Goal: Task Accomplishment & Management: Complete application form

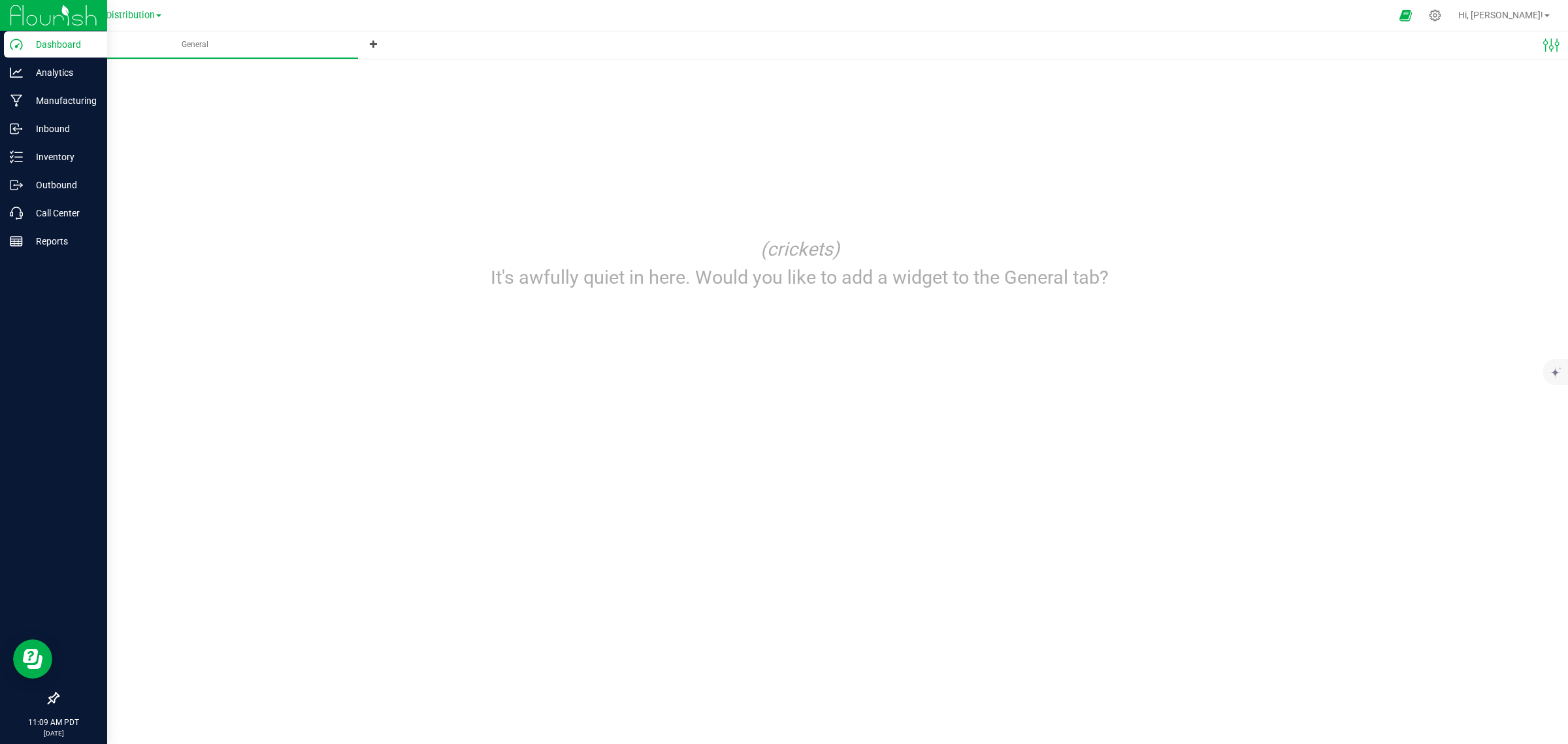
click at [42, 44] on p "Dashboard" at bounding box center [61, 44] width 78 height 16
click at [33, 193] on div "Outbound" at bounding box center [56, 186] width 104 height 26
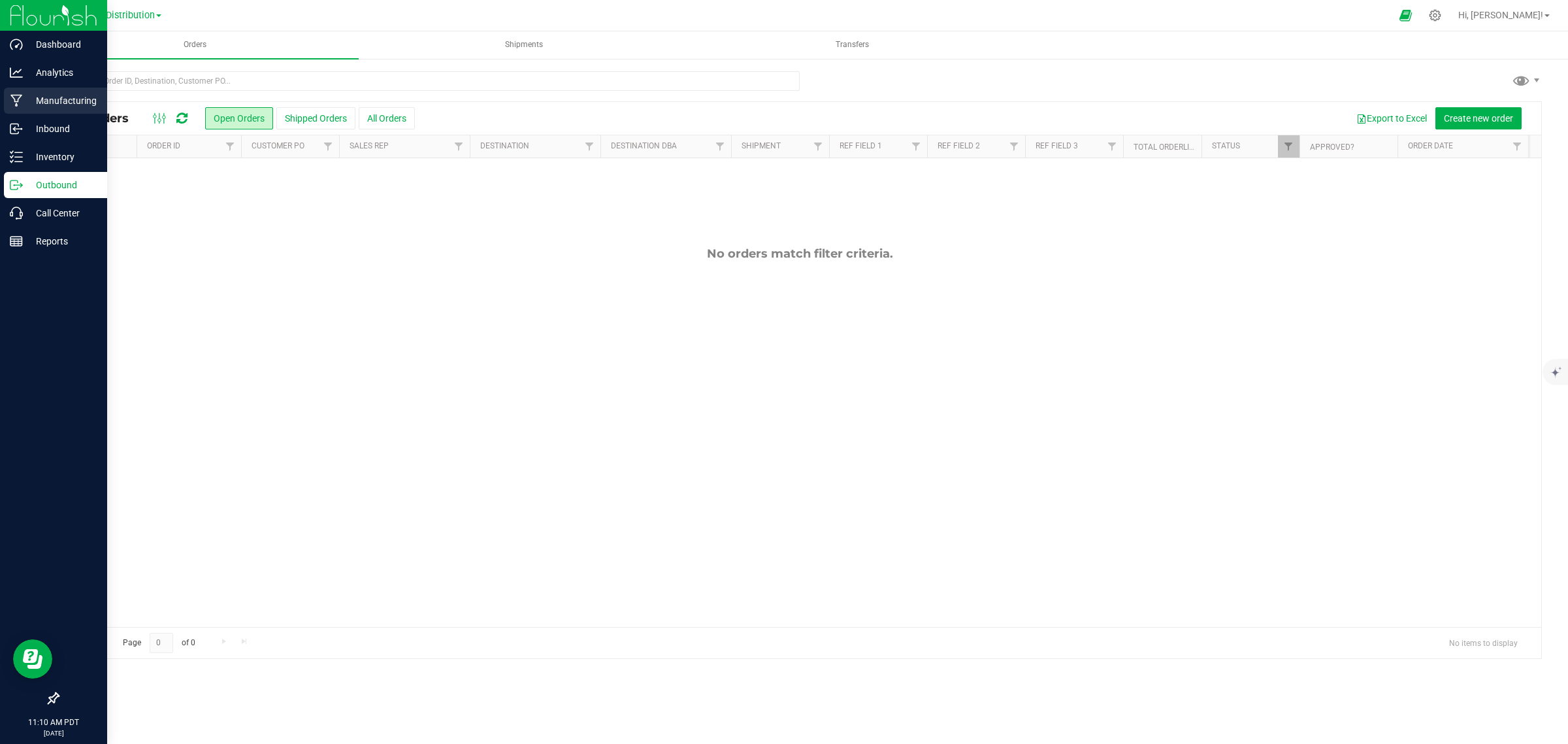
click at [63, 93] on p "Manufacturing" at bounding box center [61, 101] width 78 height 16
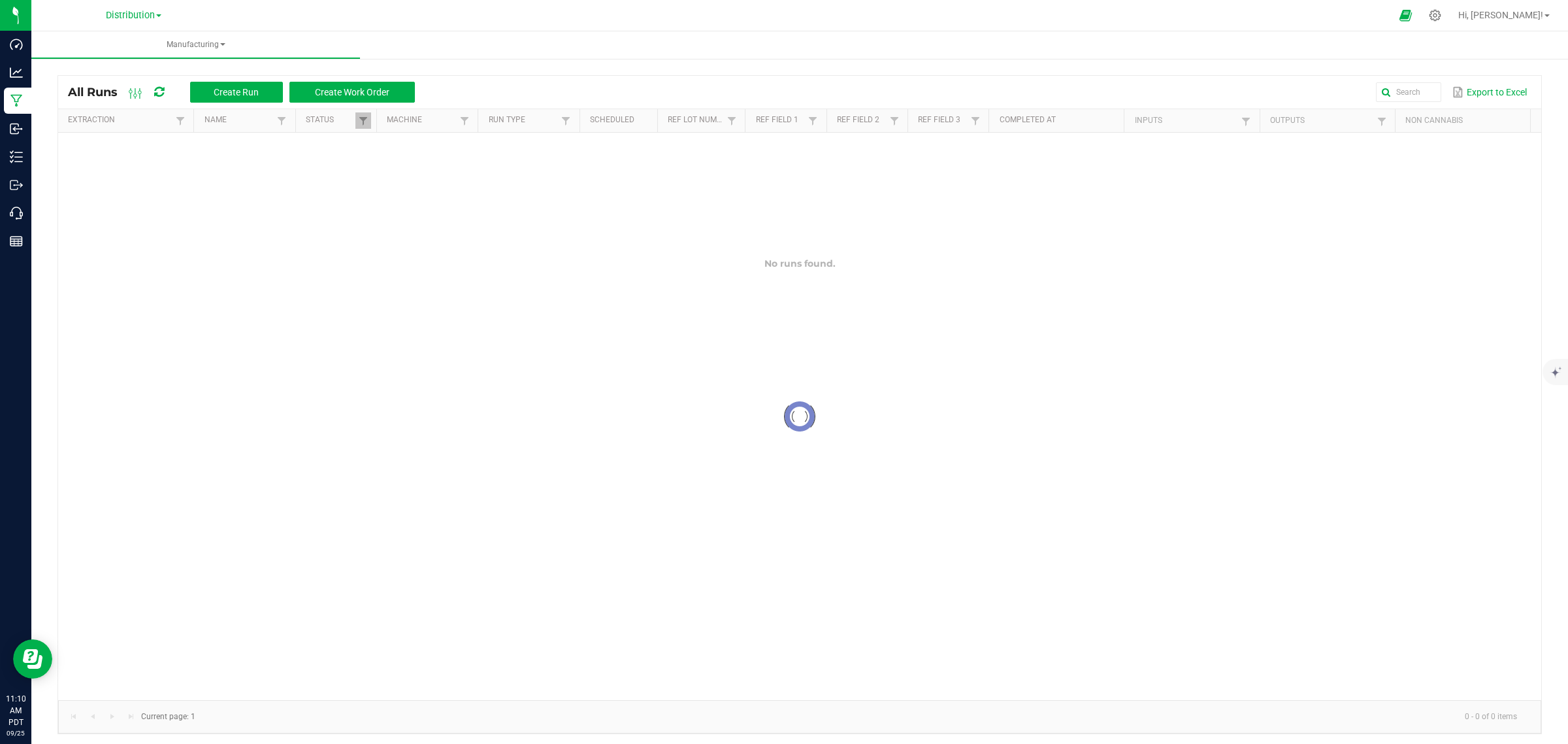
click at [169, 9] on div "Distribution Distribution Manufacturing" at bounding box center [133, 16] width 191 height 21
click at [161, 21] on link "Distribution" at bounding box center [133, 14] width 56 height 12
click at [110, 61] on link "Manufacturing" at bounding box center [133, 63] width 191 height 18
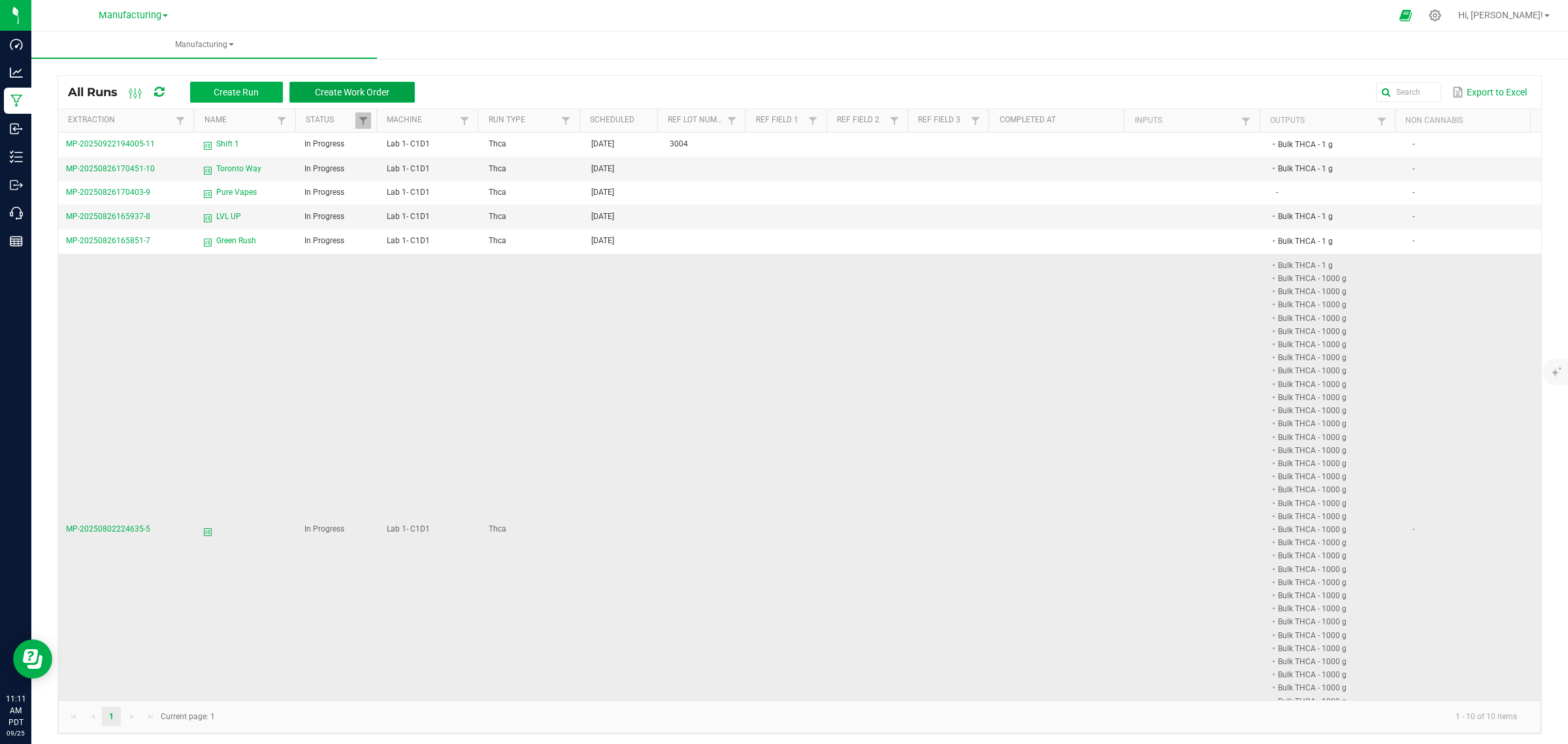
click at [341, 82] on button "Create Work Order" at bounding box center [351, 92] width 125 height 21
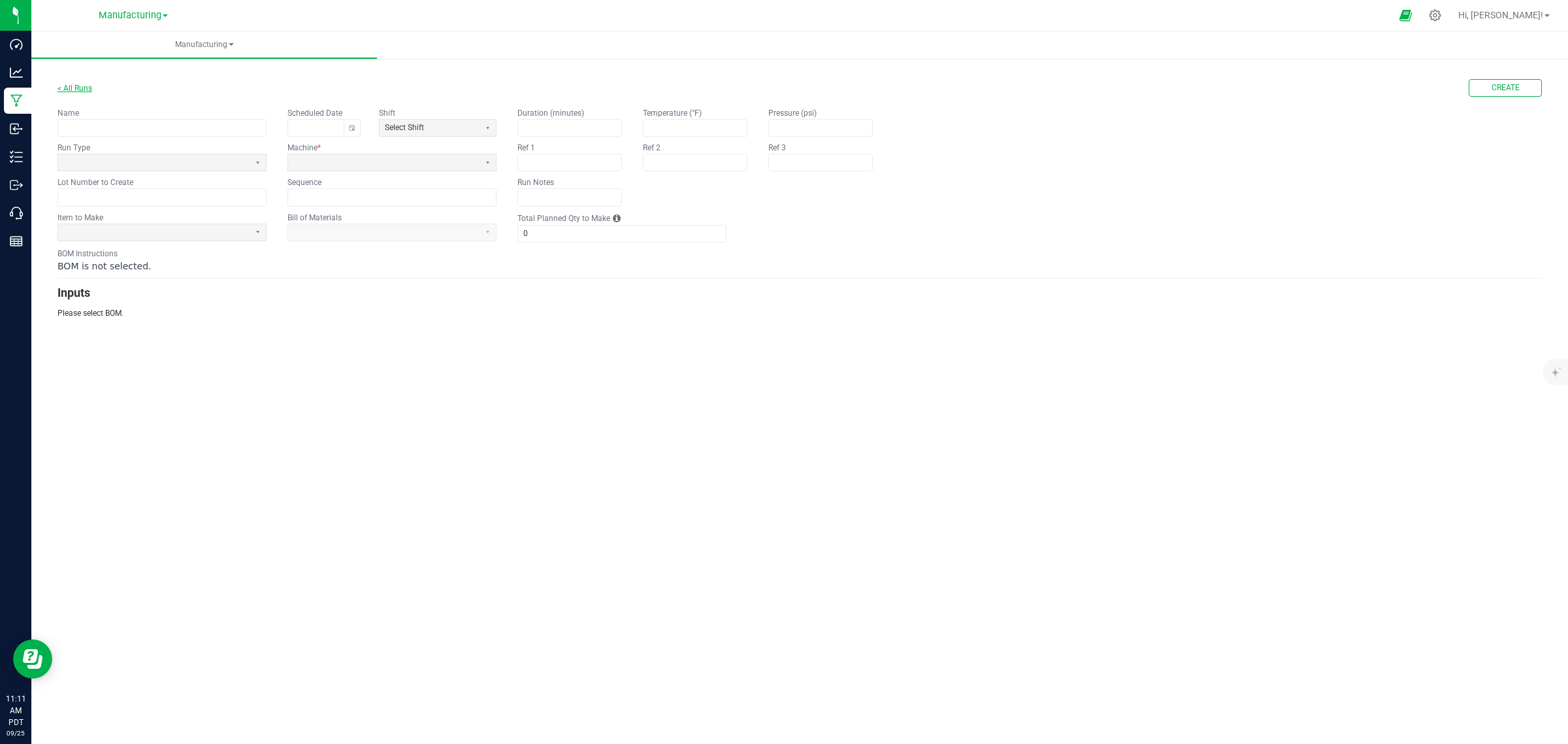
click at [75, 89] on link "< All Runs" at bounding box center [74, 89] width 35 height 9
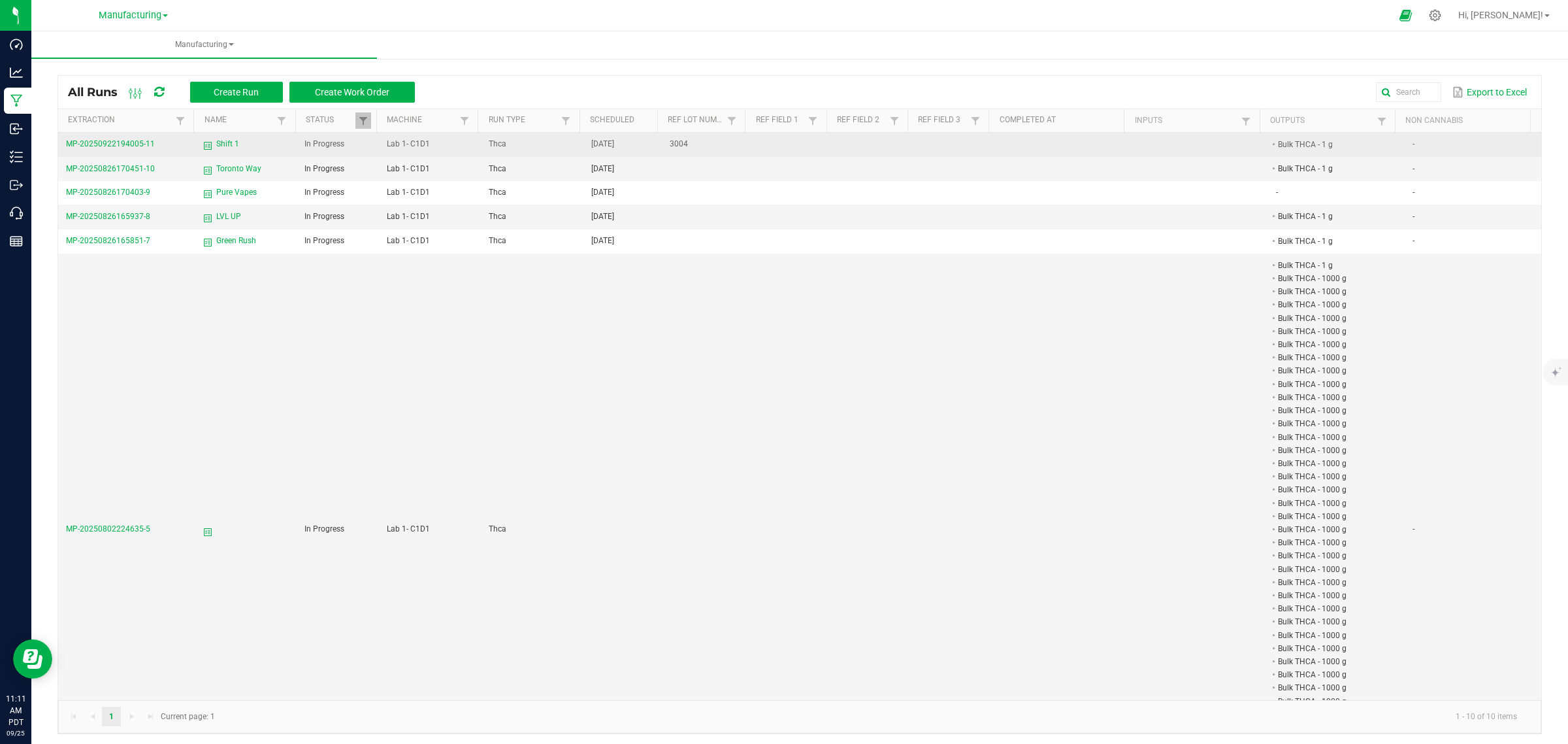
click at [1285, 139] on li "Bulk THCA - 1 g" at bounding box center [1330, 144] width 108 height 13
click at [601, 140] on span "[DATE]" at bounding box center [602, 144] width 23 height 9
click at [136, 144] on span "MP-20250922194005-11" at bounding box center [110, 144] width 88 height 9
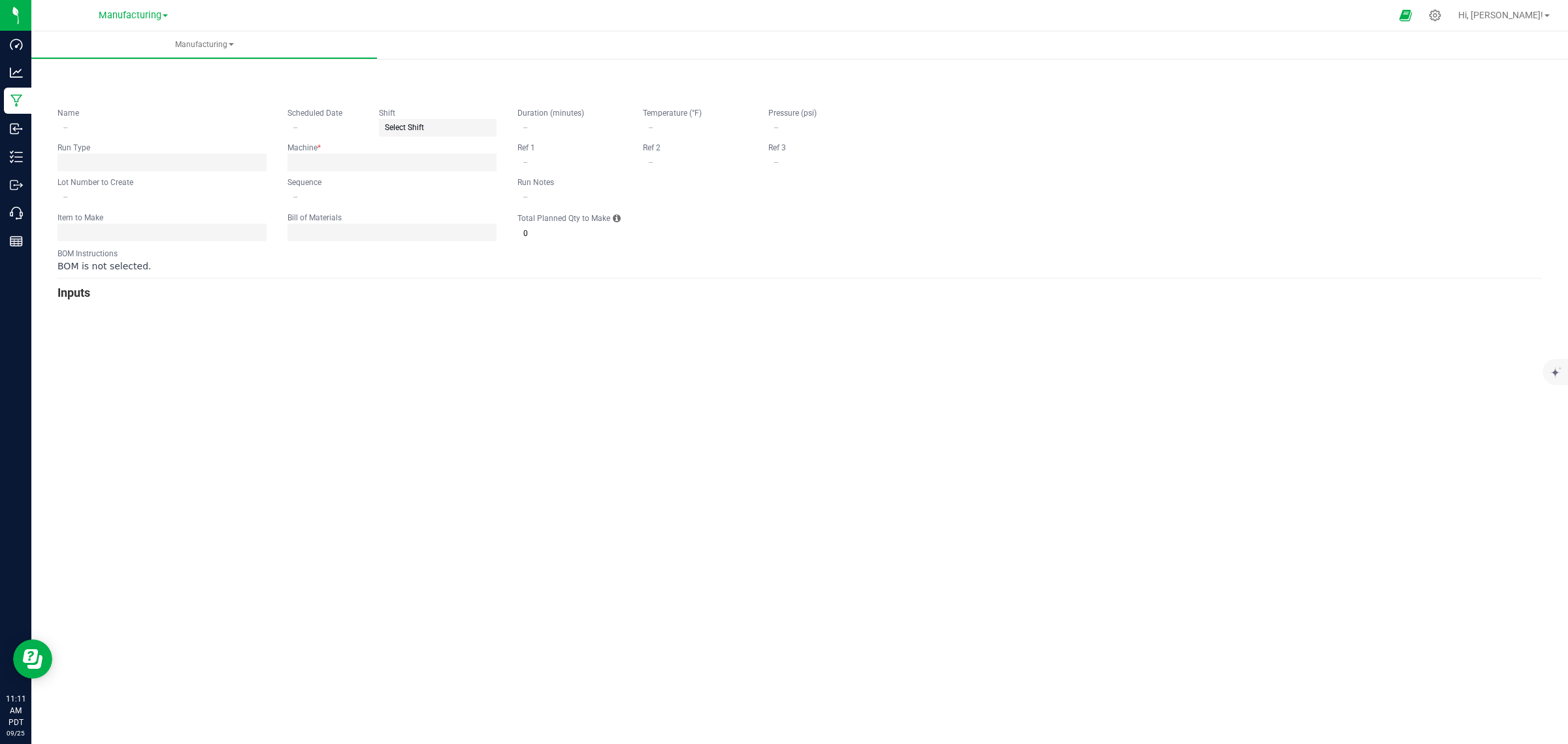
type input "Shift 1"
type input "[DATE]"
type input "3004"
type input "0"
type input "600"
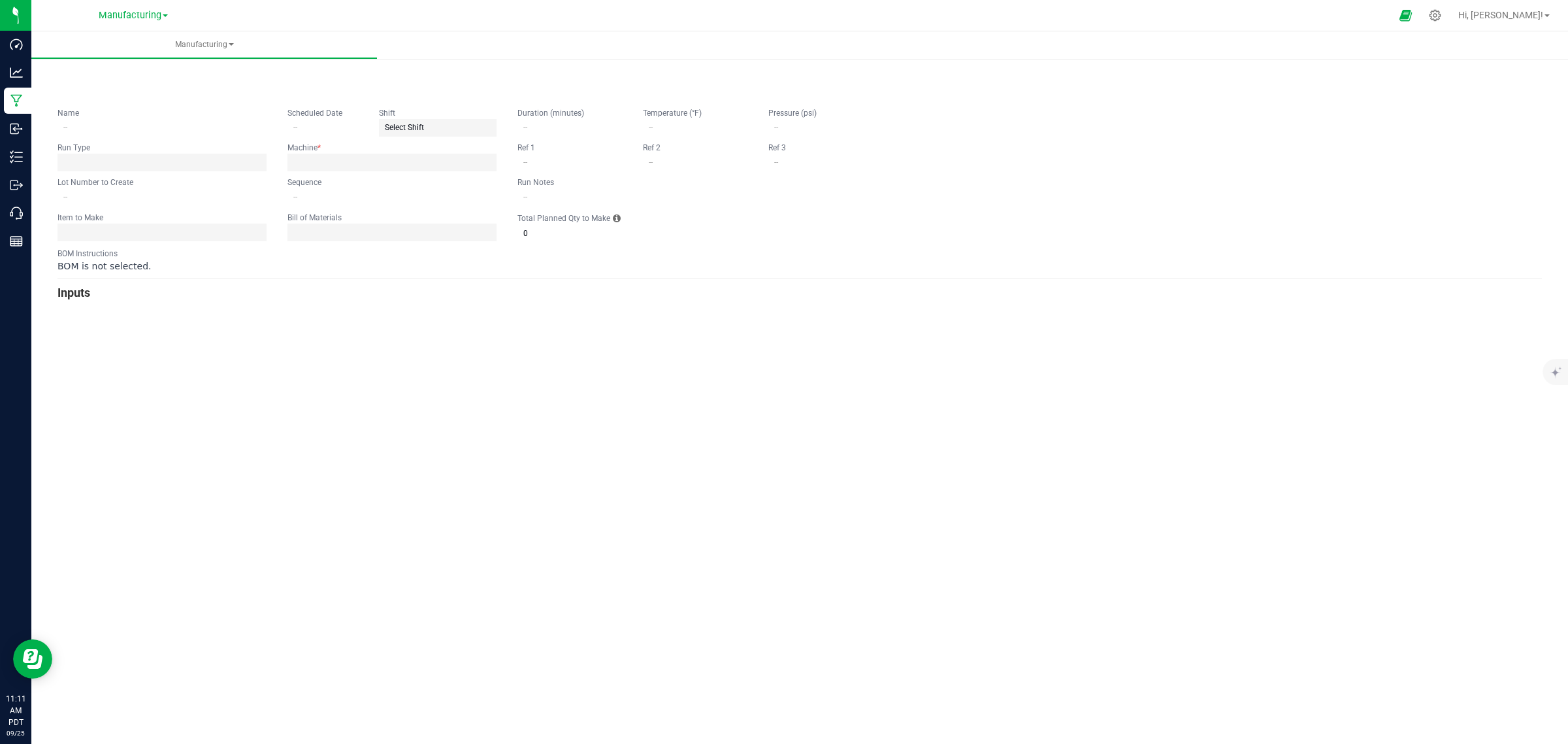
type input "1,000"
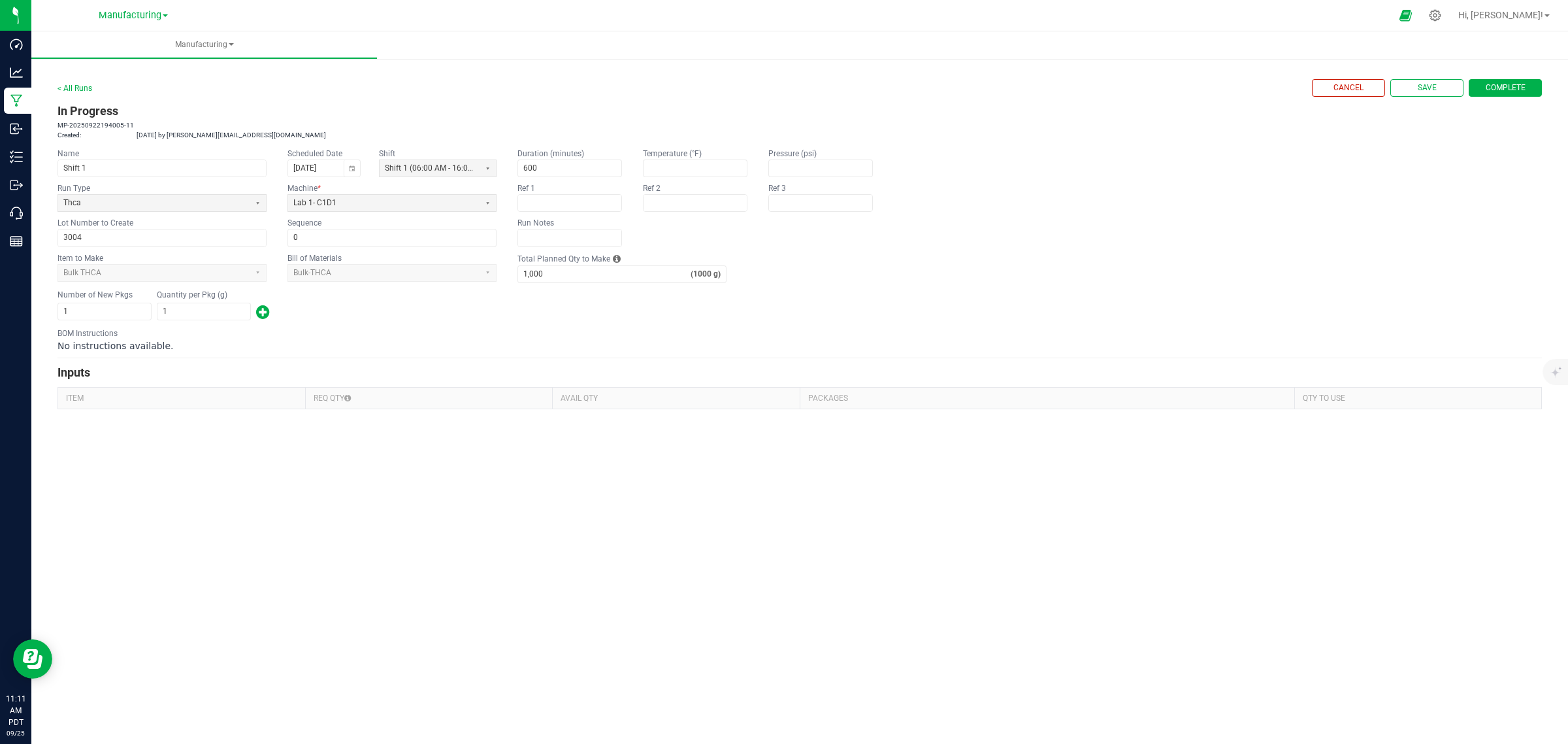
click at [1529, 92] on button "Complete" at bounding box center [1505, 88] width 73 height 18
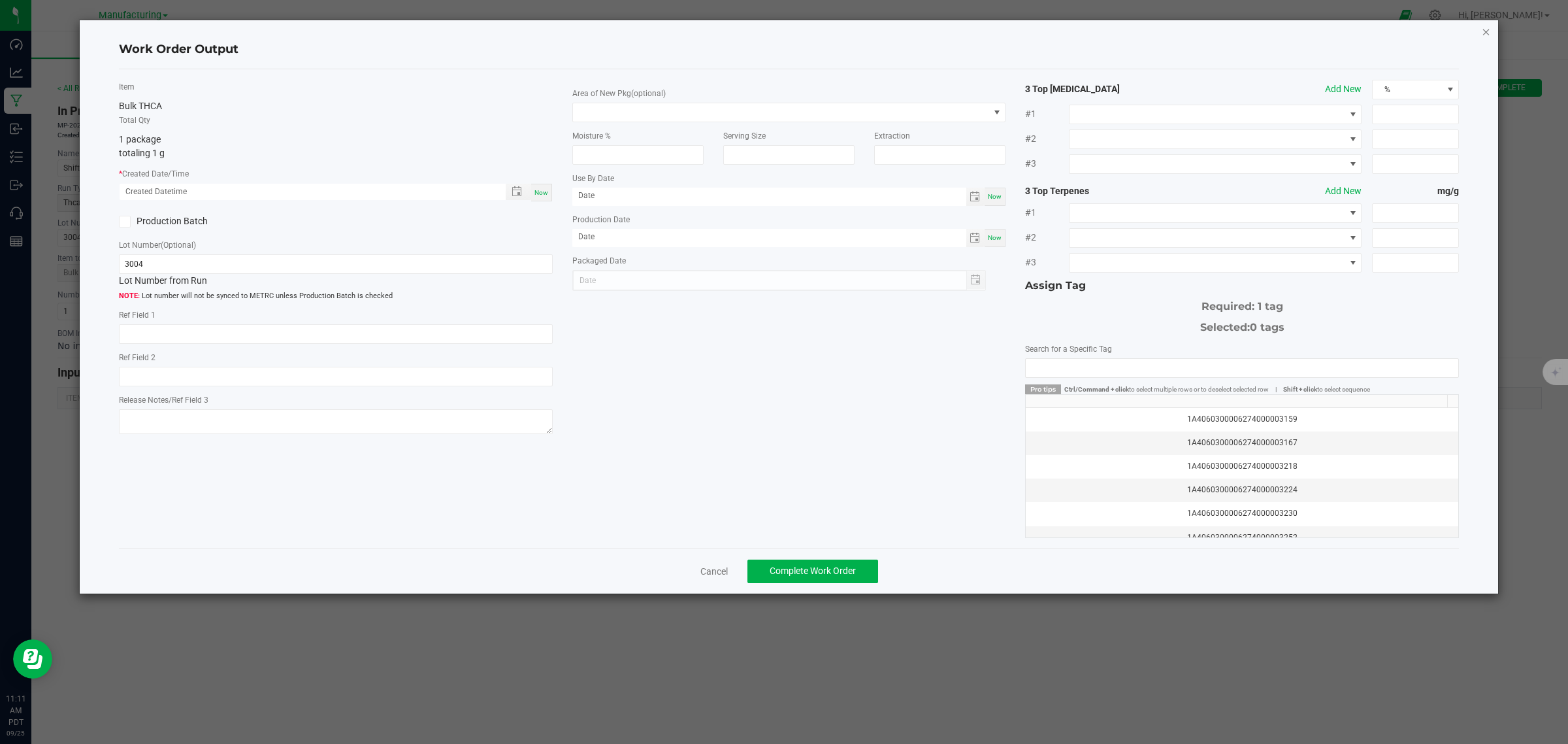
click at [1485, 31] on icon "button" at bounding box center [1486, 31] width 9 height 16
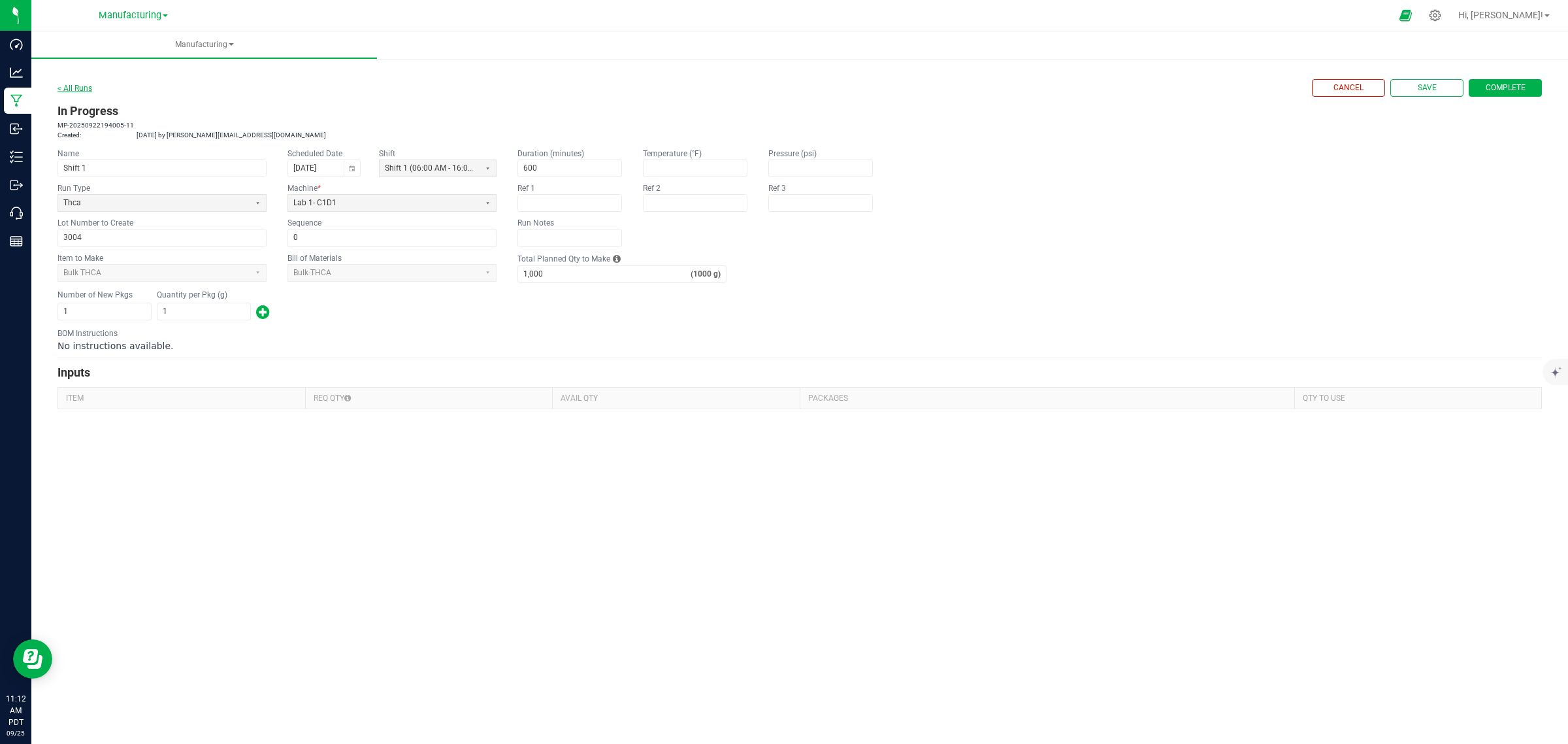
click at [78, 85] on link "< All Runs" at bounding box center [74, 89] width 35 height 9
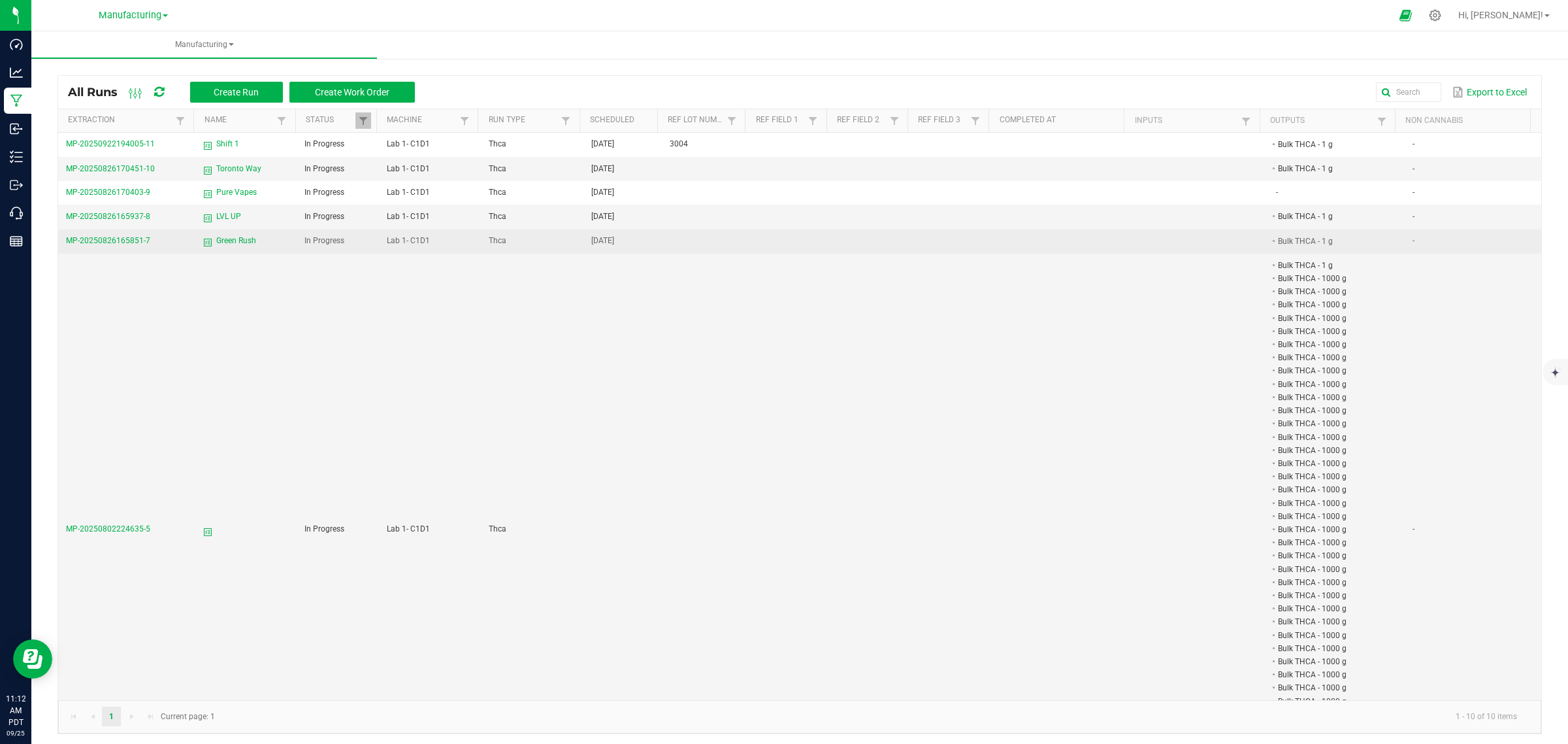
click at [245, 238] on span "Green Rush" at bounding box center [236, 240] width 40 height 12
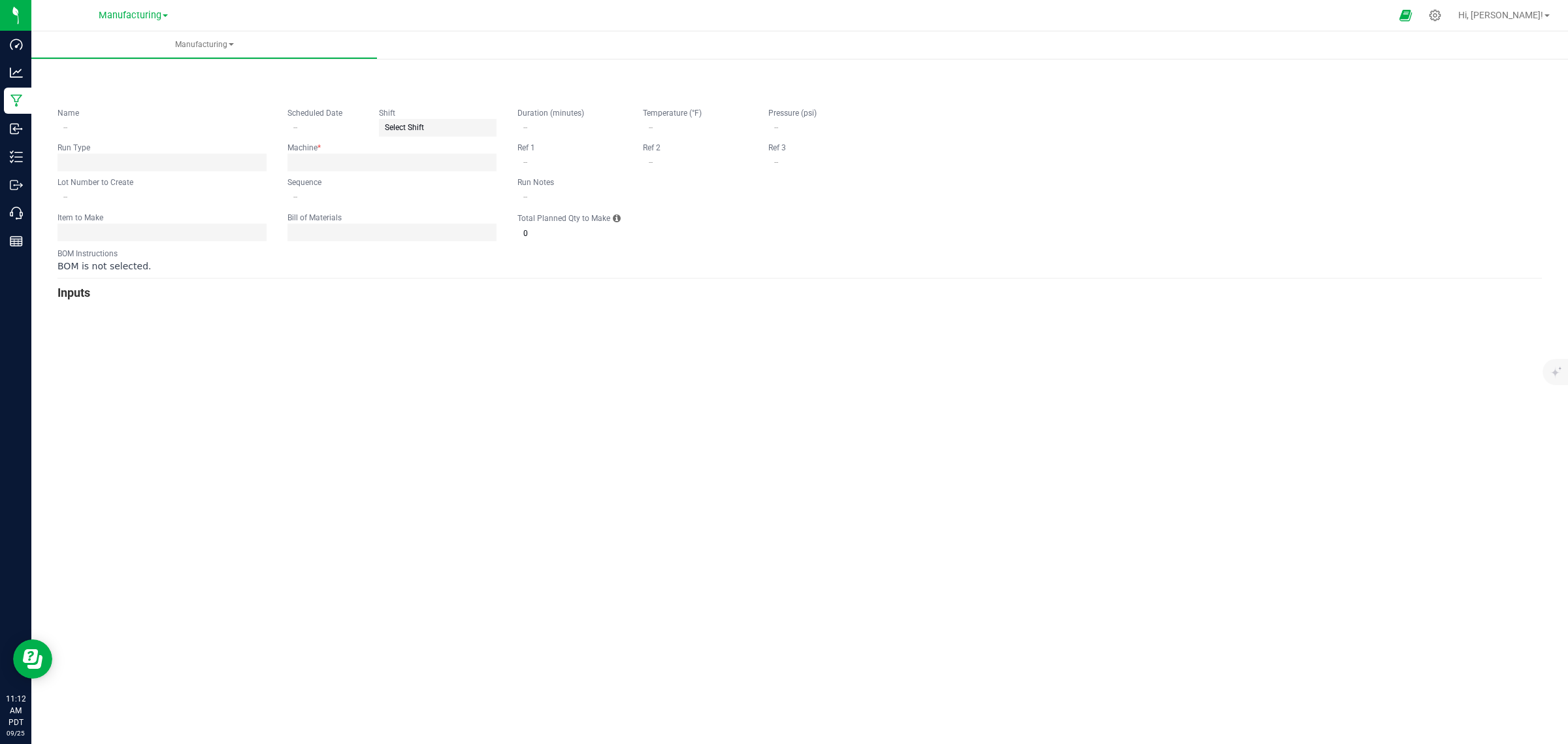
type input "Green Rush"
type input "[DATE]"
type input "0"
type input "50,000"
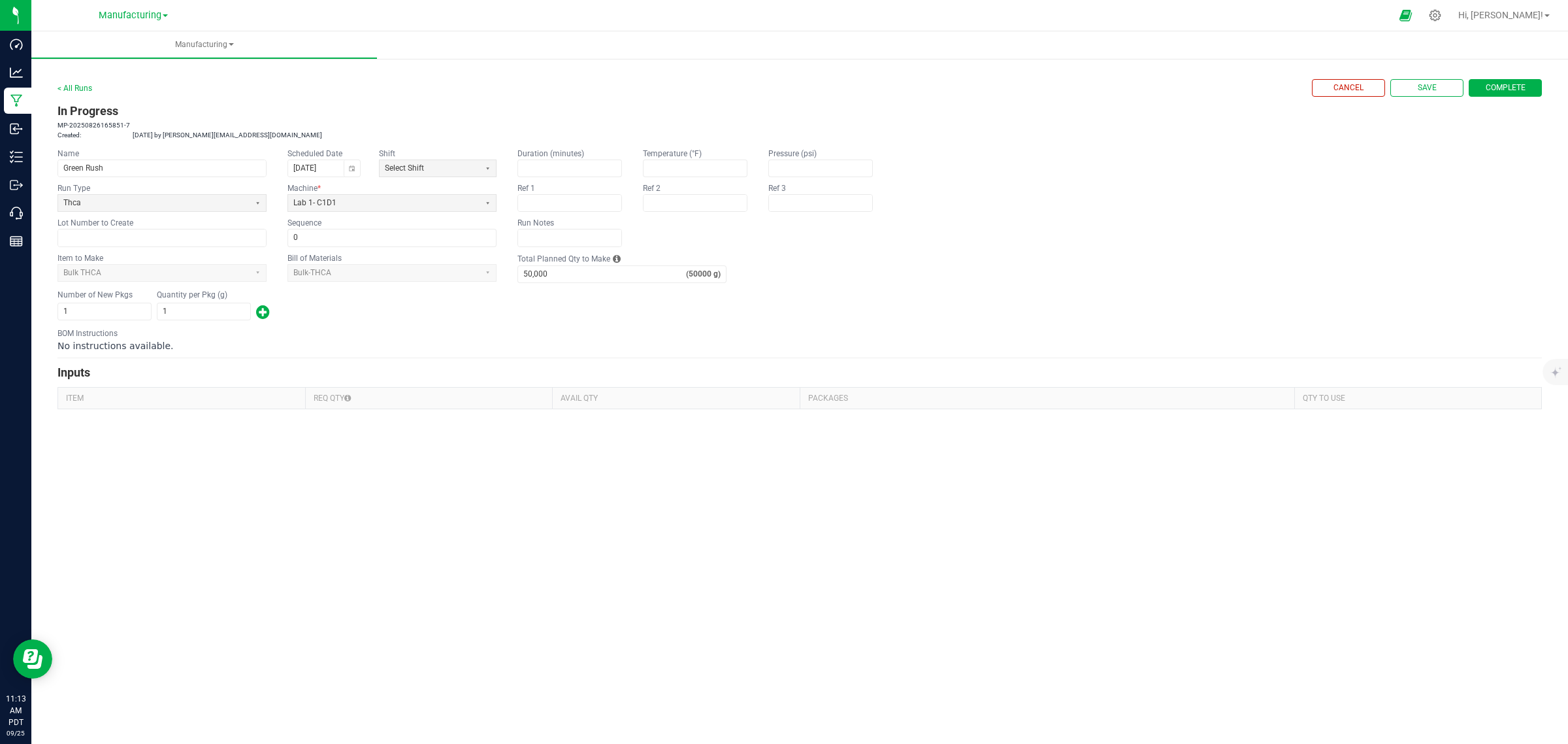
click at [1511, 90] on span "Complete" at bounding box center [1505, 88] width 40 height 11
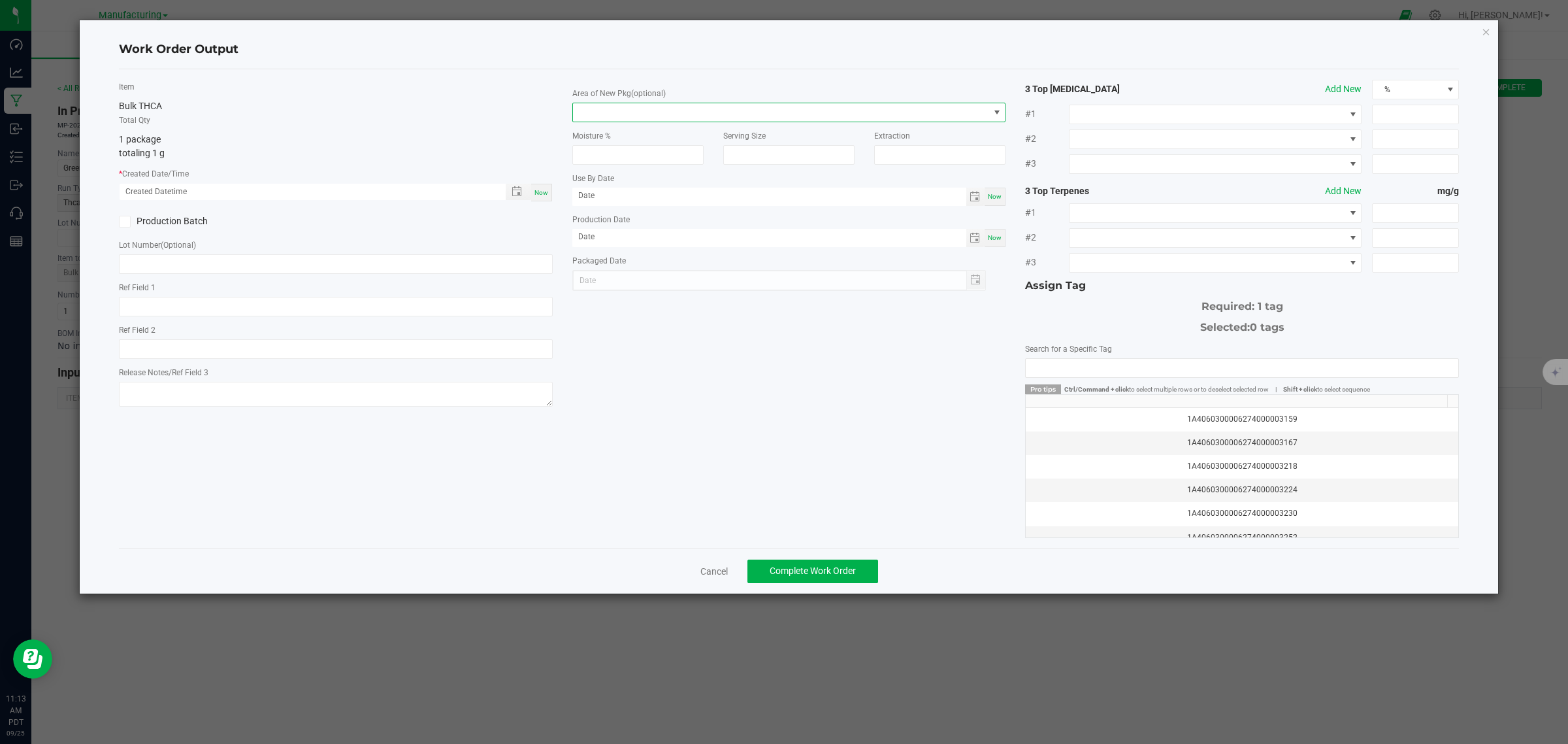
click at [618, 111] on span "NO DATA FOUND" at bounding box center [781, 112] width 416 height 18
click at [624, 371] on div "Item Bulk THCA Total Qty 1 package totaling 1 g * Created Date/Time Now Product…" at bounding box center [789, 309] width 1360 height 459
click at [808, 580] on button "Complete Work Order" at bounding box center [812, 571] width 131 height 24
click at [161, 224] on label "Production Batch" at bounding box center [222, 221] width 207 height 14
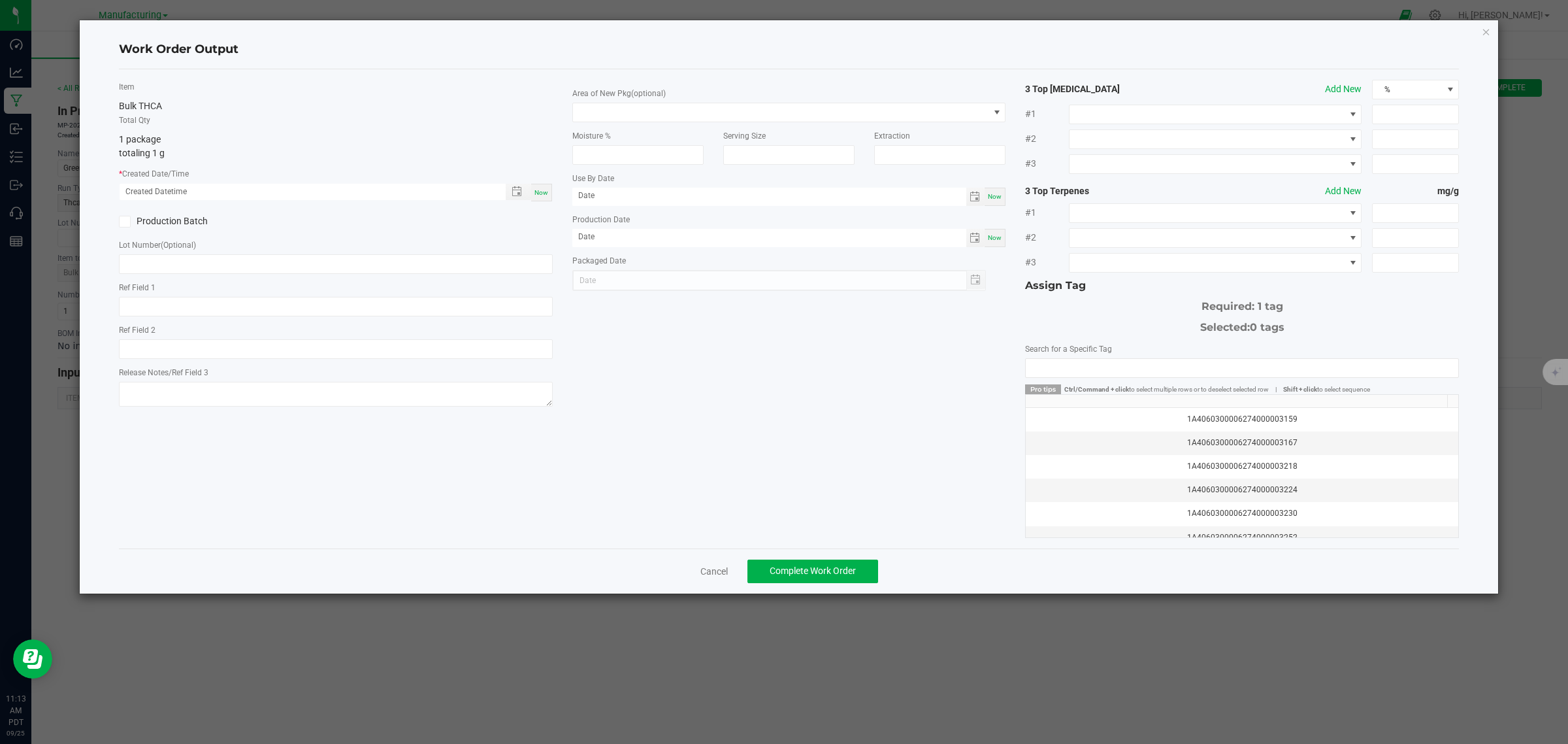
click at [0, 0] on input "Production Batch" at bounding box center [0, 0] width 0 height 0
click at [124, 221] on icon at bounding box center [124, 221] width 8 height 0
click at [0, 0] on input "Production Batch" at bounding box center [0, 0] width 0 height 0
click at [1490, 33] on div "Work Order Output Item Bulk THCA Total Qty 1 package totaling 1 g * Created Dat…" at bounding box center [790, 307] width 1419 height 574
click at [1484, 31] on icon "button" at bounding box center [1486, 31] width 9 height 16
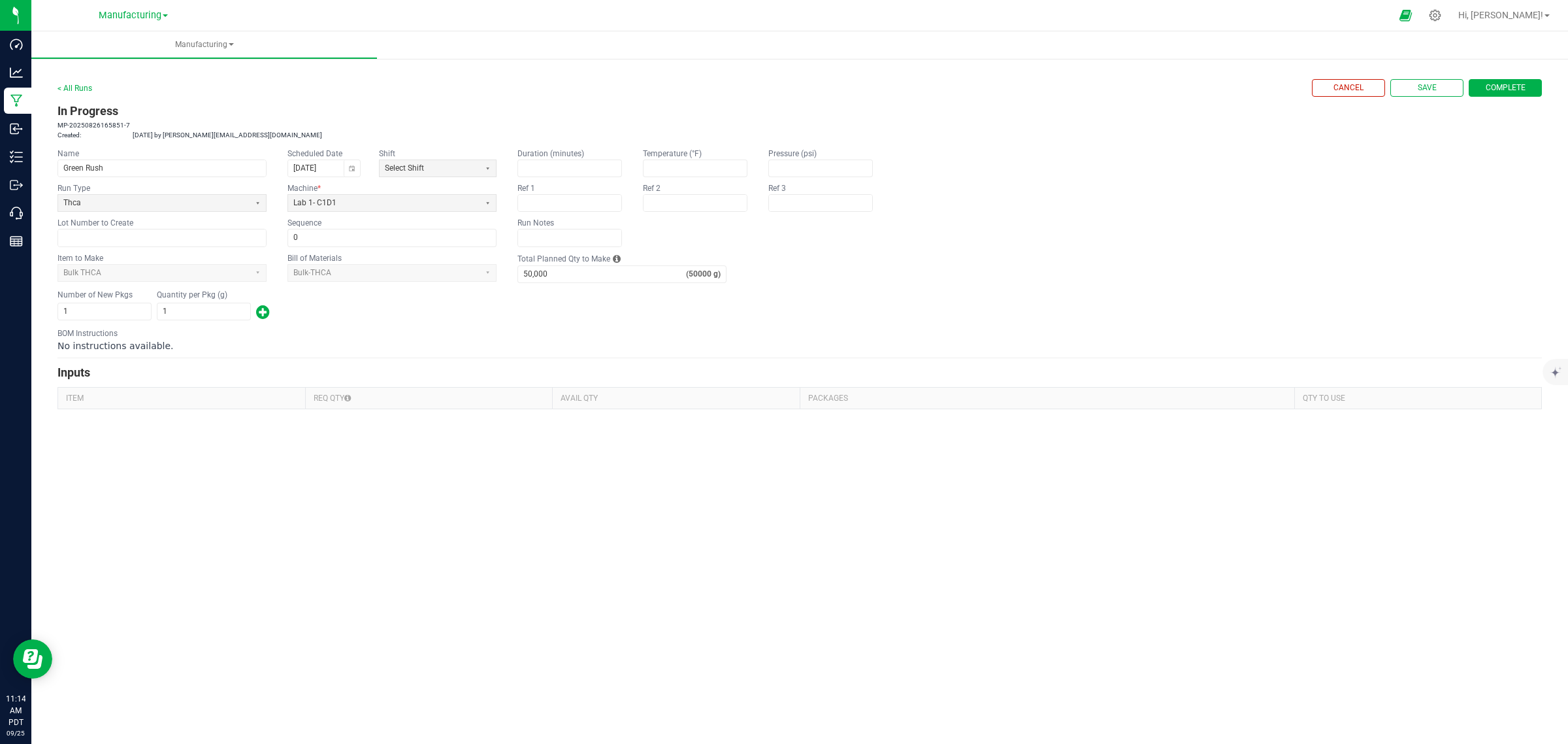
click at [66, 92] on div "< All Runs" at bounding box center [74, 88] width 35 height 11
click at [70, 84] on link "< All Runs" at bounding box center [74, 89] width 35 height 9
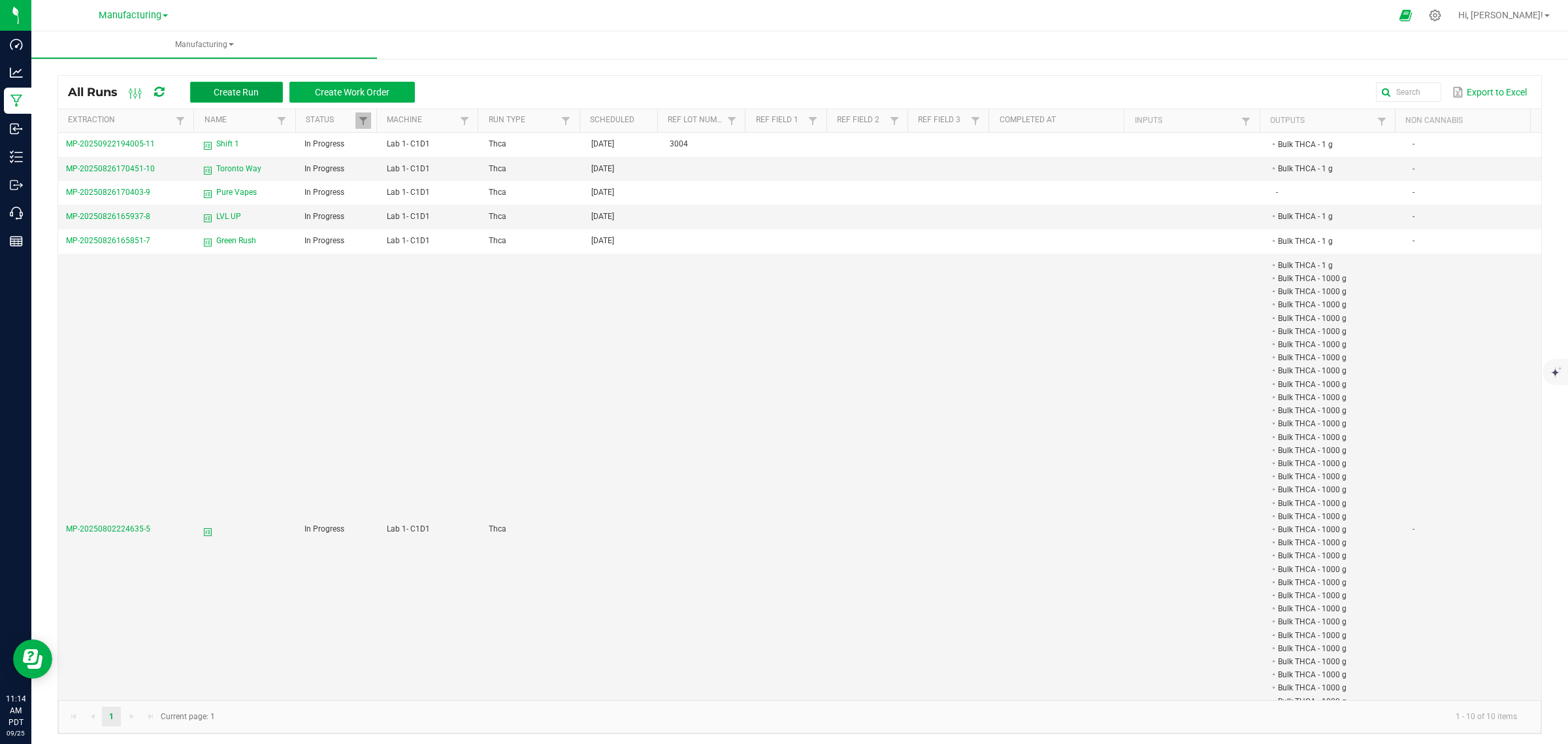
click at [246, 89] on span "Create Run" at bounding box center [236, 91] width 45 height 10
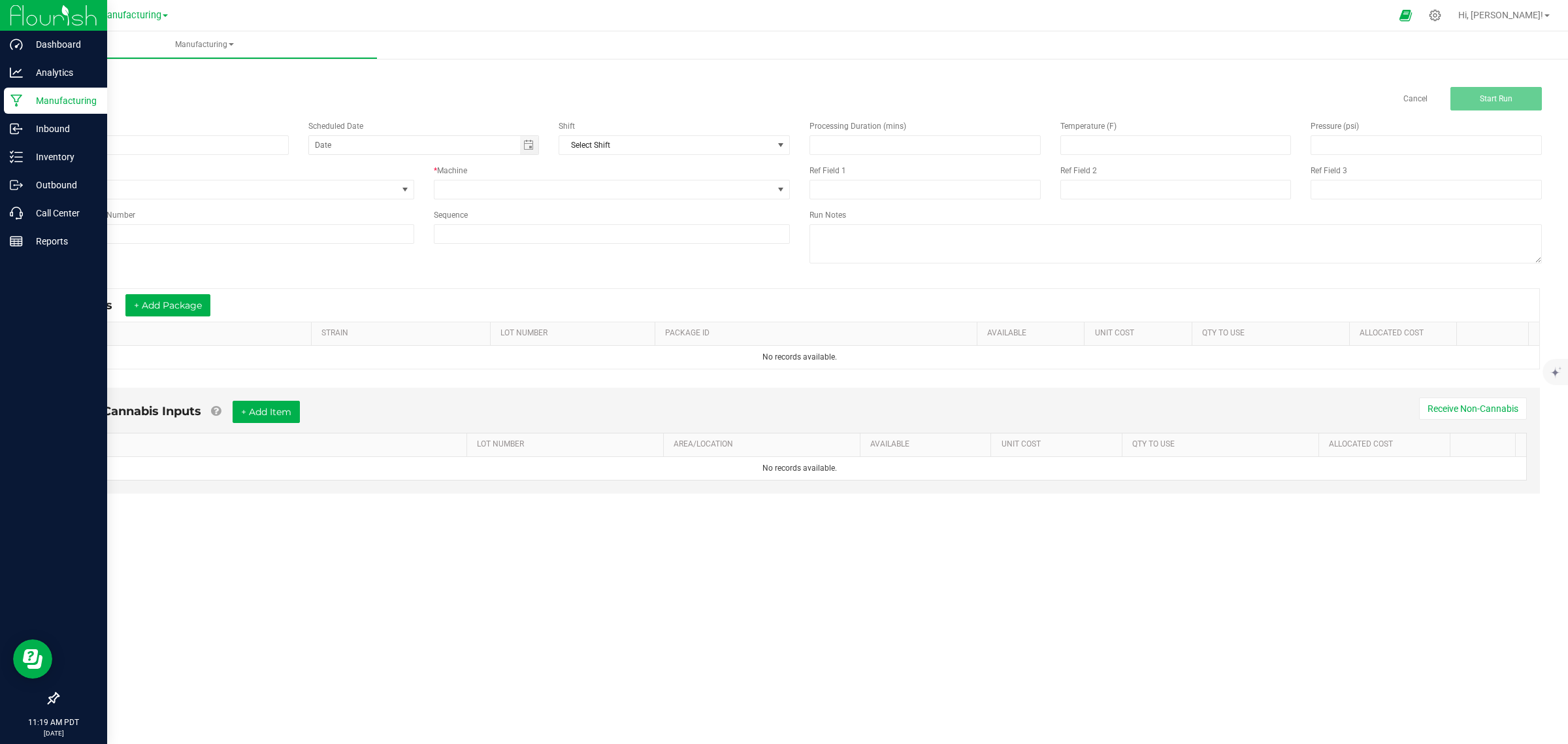
click at [35, 105] on p "Manufacturing" at bounding box center [61, 101] width 78 height 16
